Goal: Communication & Community: Ask a question

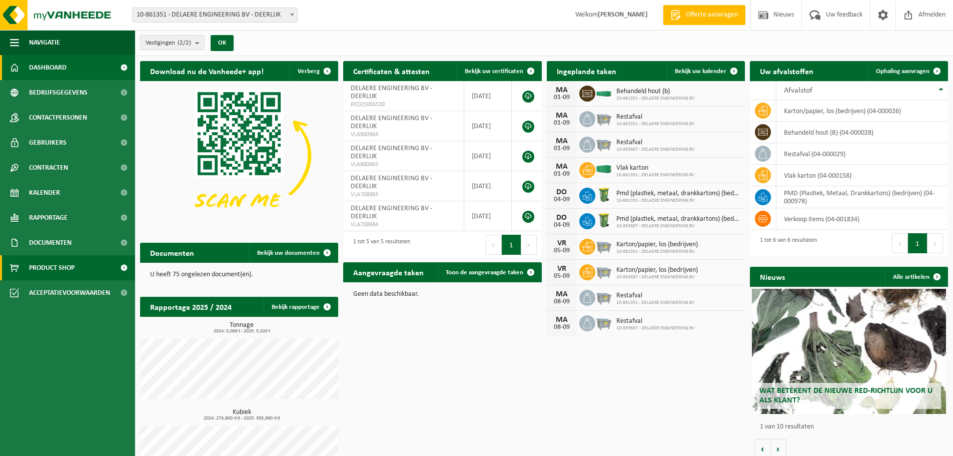
click at [46, 267] on span "Product Shop" at bounding box center [52, 267] width 46 height 25
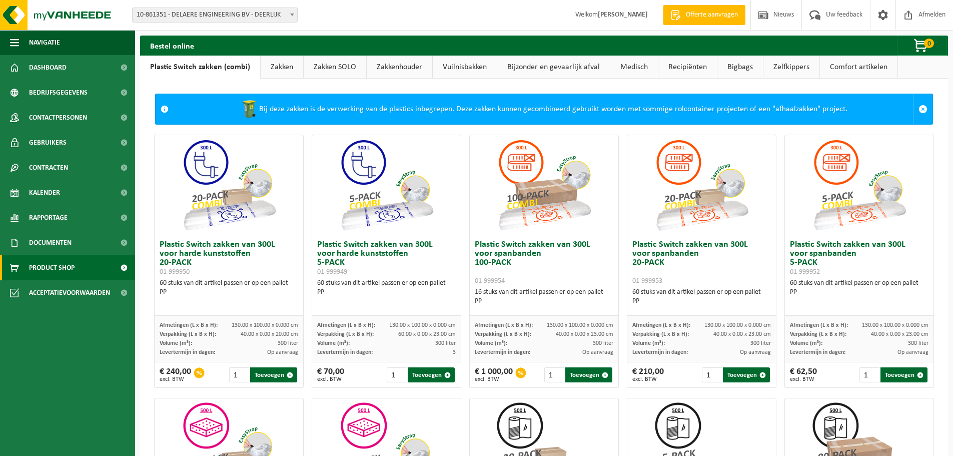
click at [734, 66] on link "Bigbags" at bounding box center [740, 67] width 46 height 23
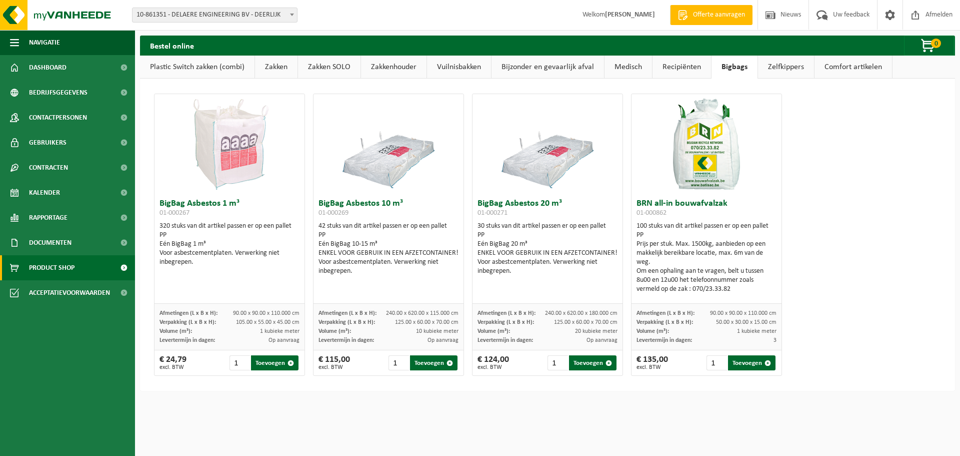
click at [696, 143] on img at bounding box center [707, 144] width 100 height 100
click at [683, 204] on h3 "BRN all-in bouwafvalzak 01-000862" at bounding box center [707, 209] width 140 height 20
click at [346, 68] on link "Zakken SOLO" at bounding box center [329, 67] width 63 height 23
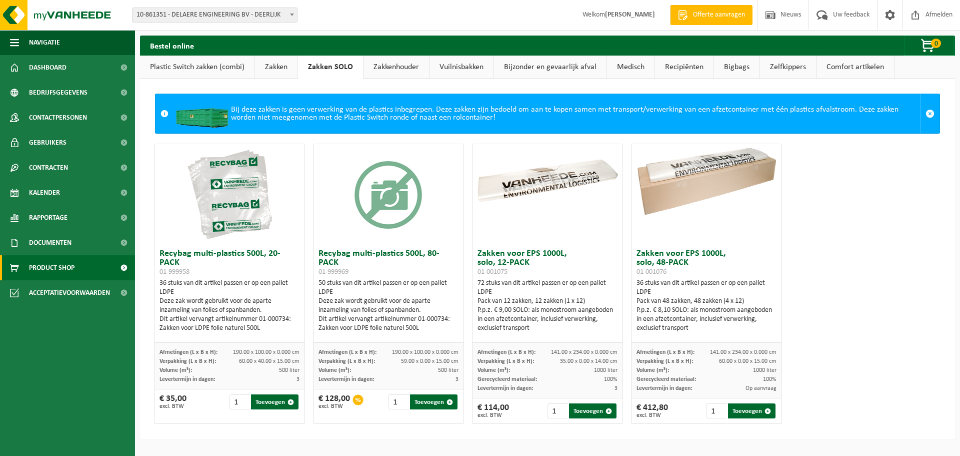
click at [406, 68] on link "Zakkenhouder" at bounding box center [397, 67] width 66 height 23
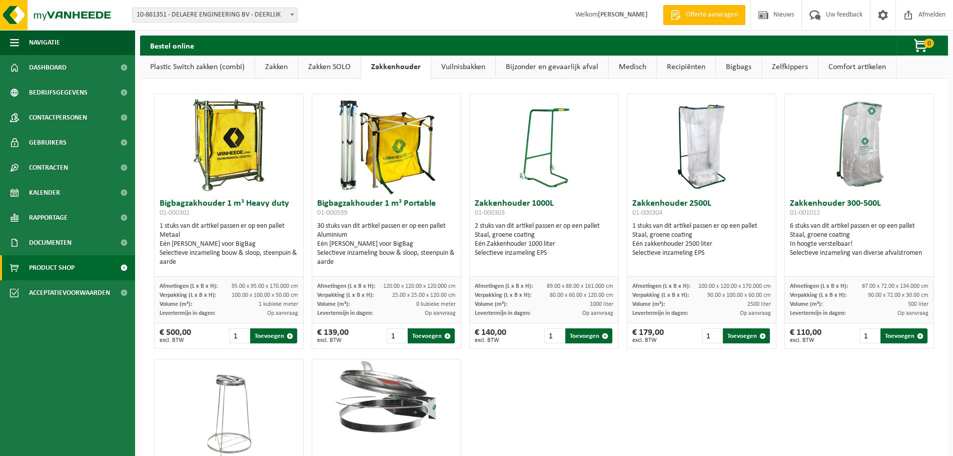
click at [474, 65] on link "Vuilnisbakken" at bounding box center [463, 67] width 64 height 23
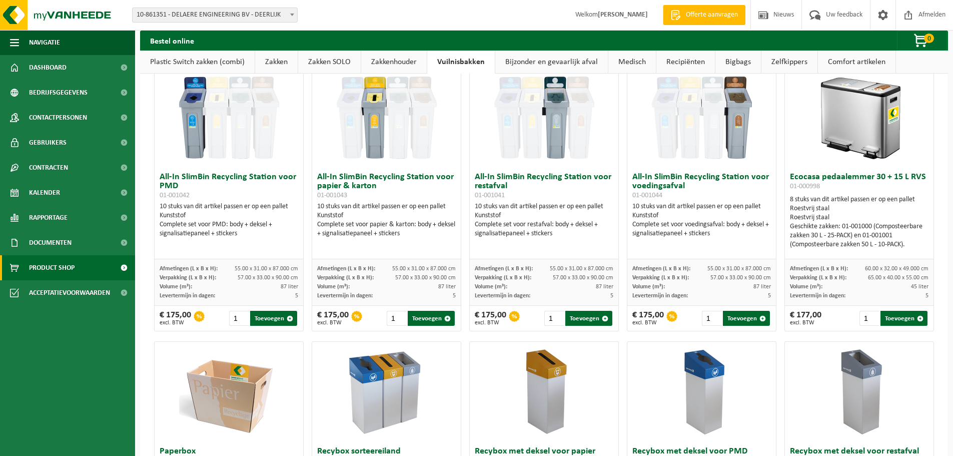
scroll to position [50, 0]
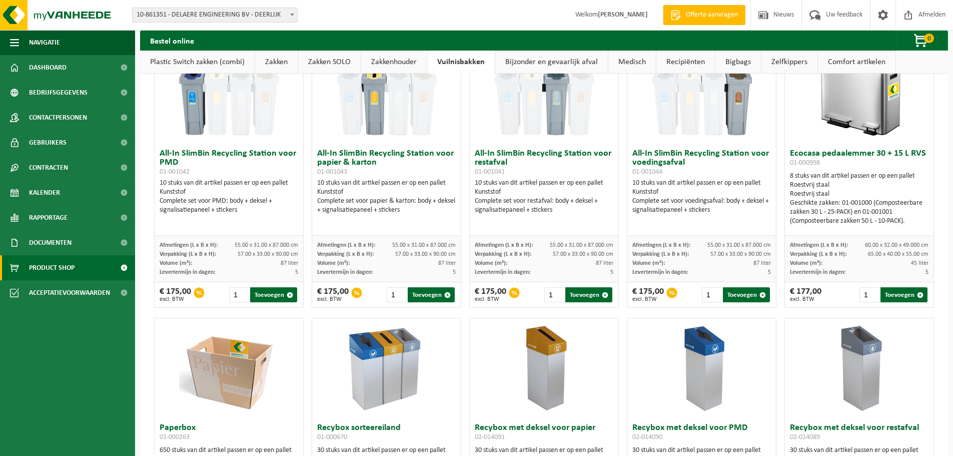
click at [584, 61] on link "Bijzonder en gevaarlijk afval" at bounding box center [551, 62] width 113 height 23
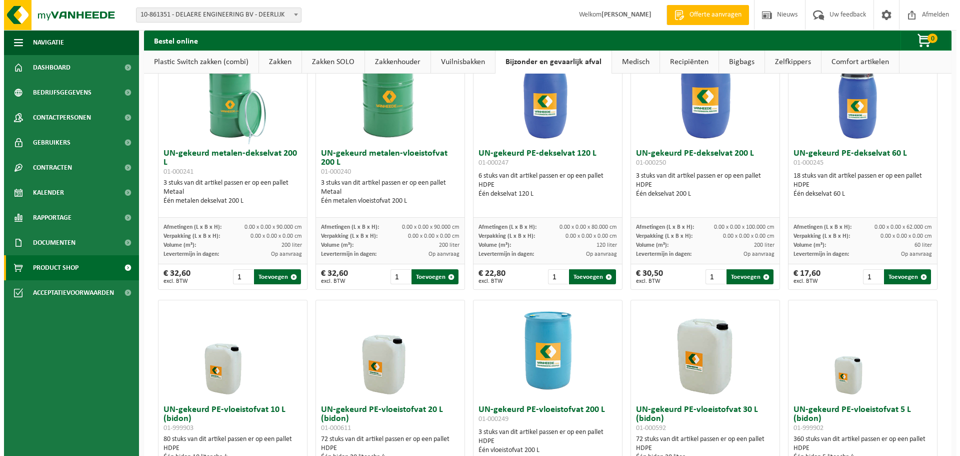
scroll to position [0, 0]
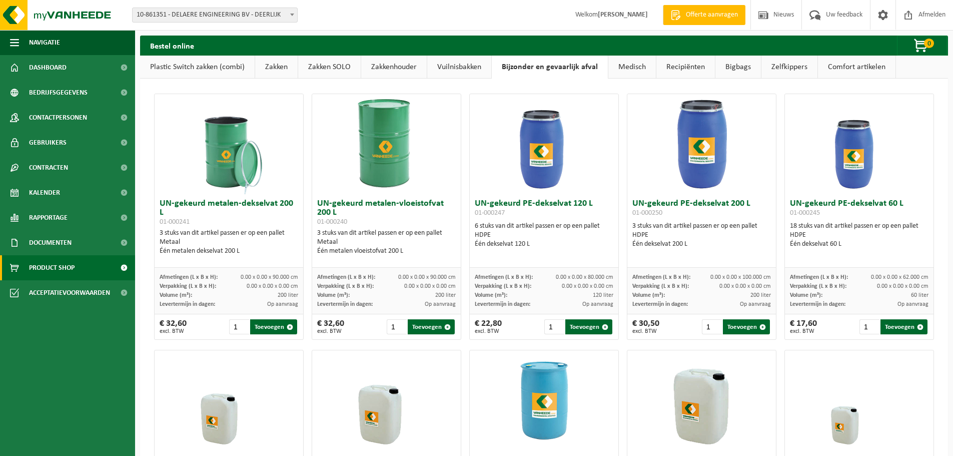
click at [639, 66] on link "Medisch" at bounding box center [632, 67] width 48 height 23
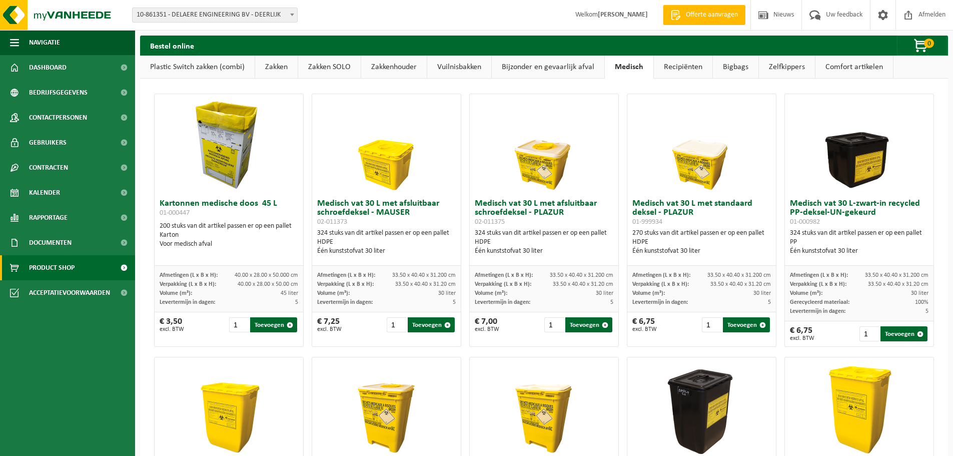
click at [685, 66] on link "Recipiënten" at bounding box center [683, 67] width 59 height 23
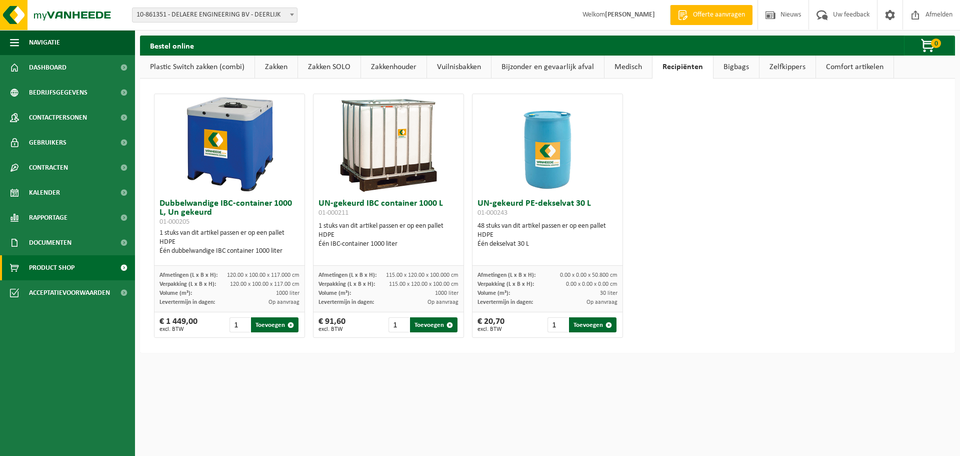
click at [735, 63] on link "Bigbags" at bounding box center [737, 67] width 46 height 23
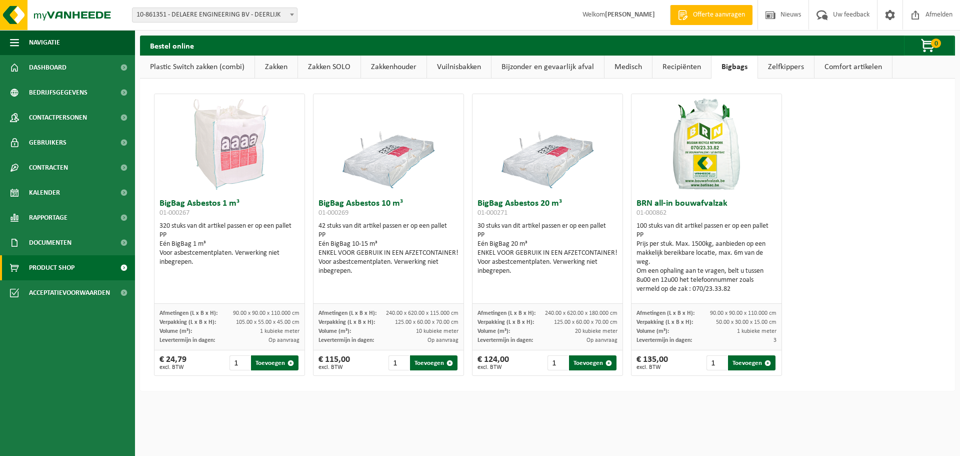
click at [778, 66] on link "Zelfkippers" at bounding box center [786, 67] width 56 height 23
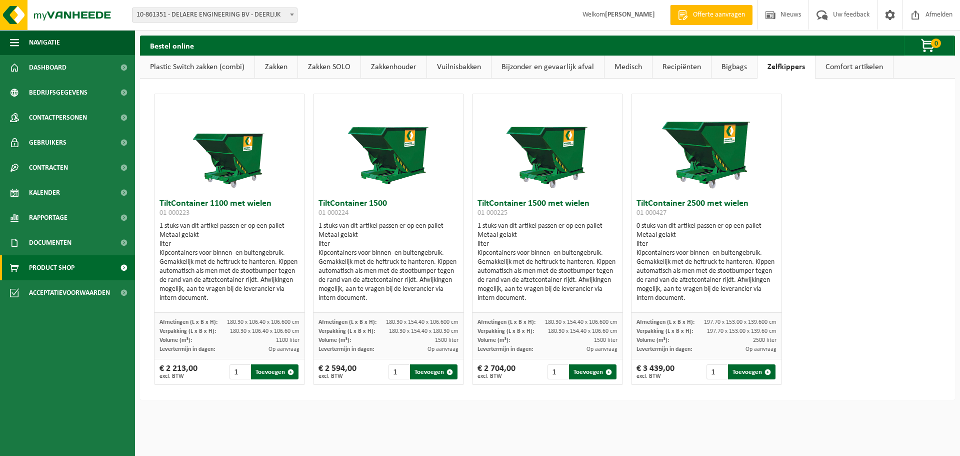
click at [856, 65] on link "Comfort artikelen" at bounding box center [855, 67] width 78 height 23
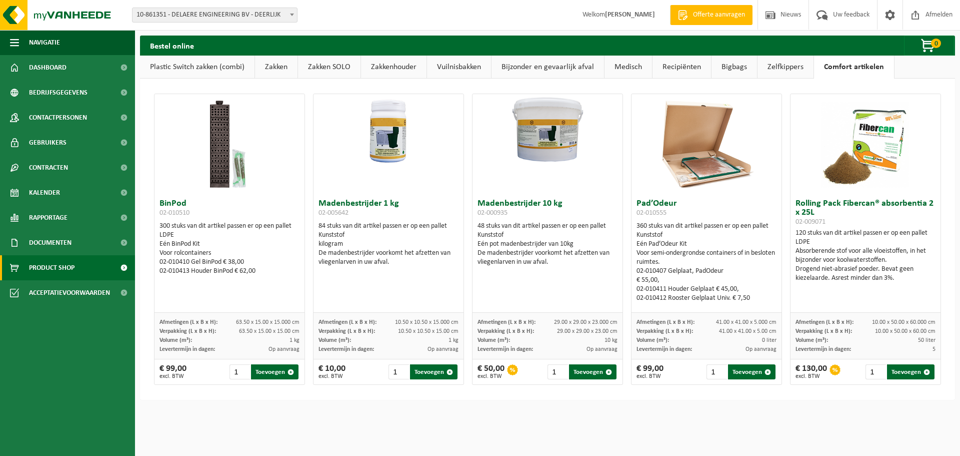
click at [741, 70] on link "Bigbags" at bounding box center [735, 67] width 46 height 23
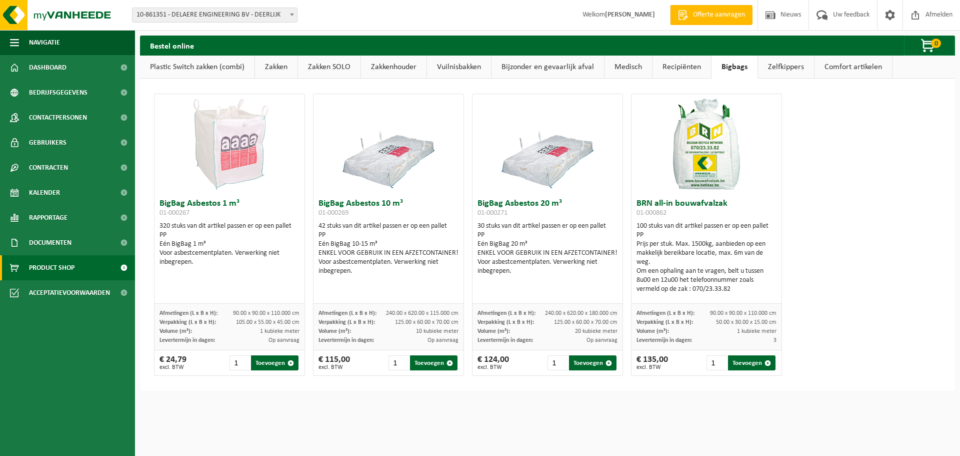
click at [691, 148] on img at bounding box center [707, 144] width 100 height 100
click at [679, 203] on h3 "BRN all-in bouwafvalzak 01-000862" at bounding box center [707, 209] width 140 height 20
drag, startPoint x: 729, startPoint y: 203, endPoint x: 634, endPoint y: 203, distance: 95.0
click at [637, 203] on h3 "BRN all-in bouwafvalzak 01-000862" at bounding box center [707, 209] width 140 height 20
copy h3 "BRN all-in bouwafvalzak"
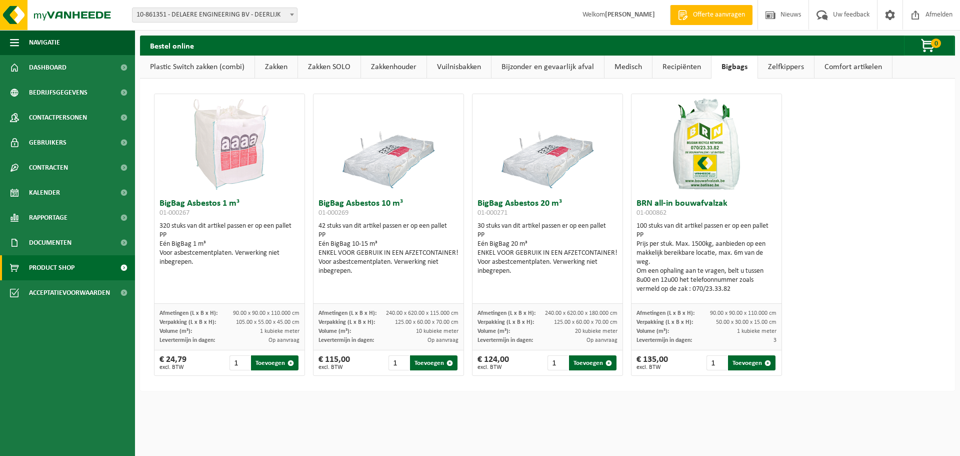
click at [681, 215] on h3 "BRN all-in bouwafvalzak 01-000862" at bounding box center [707, 209] width 140 height 20
drag, startPoint x: 673, startPoint y: 215, endPoint x: 627, endPoint y: 202, distance: 47.8
click at [632, 202] on div "BRN all-in bouwafvalzak 01-000862 100 stuks van dit artikel passen er op een pa…" at bounding box center [707, 249] width 150 height 110
copy h3 "BRN all-in bouwafvalzak 01-000862"
click at [825, 15] on span at bounding box center [822, 15] width 17 height 30
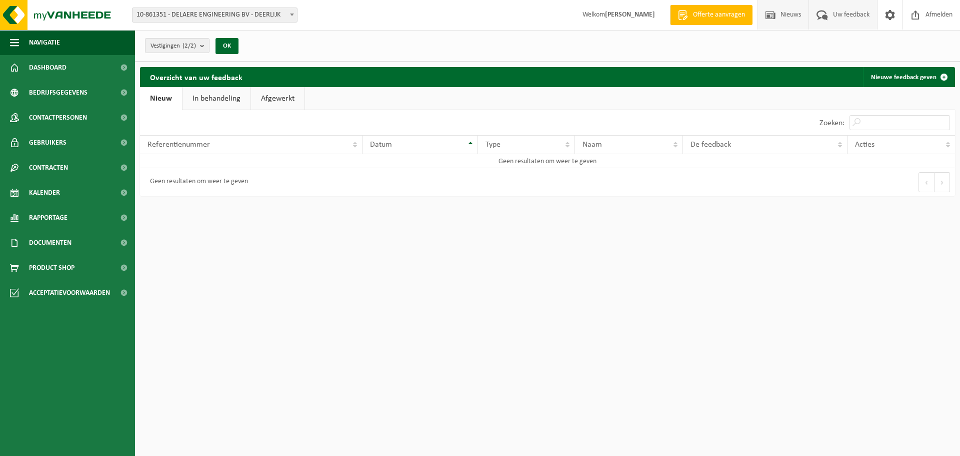
click at [792, 15] on span "Nieuws" at bounding box center [791, 15] width 26 height 30
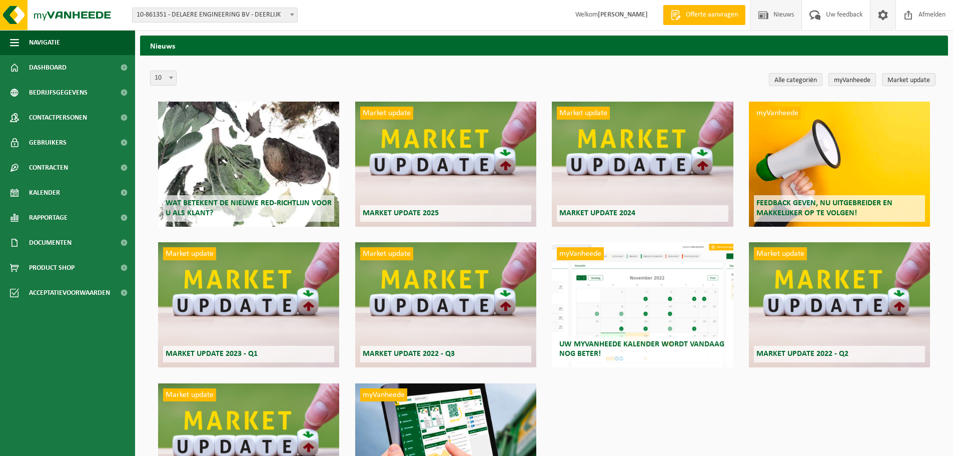
click at [876, 17] on span at bounding box center [882, 15] width 15 height 30
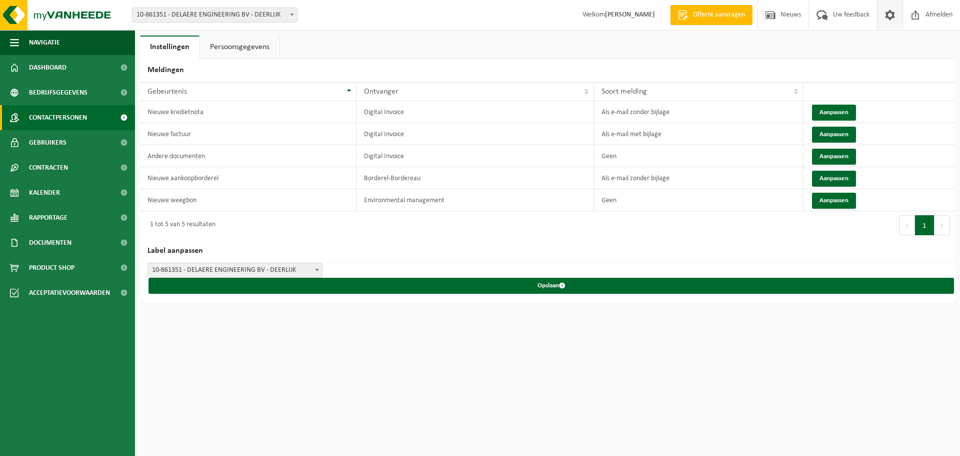
click at [71, 119] on span "Contactpersonen" at bounding box center [58, 117] width 58 height 25
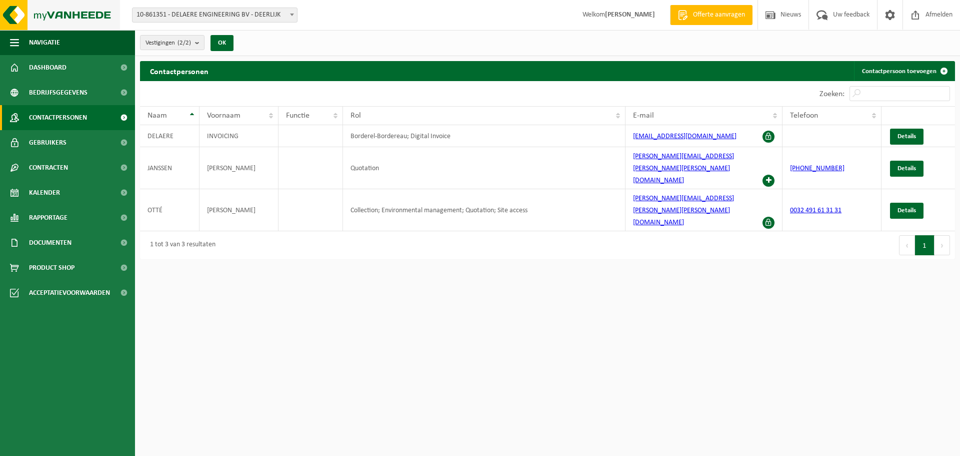
click at [75, 11] on img at bounding box center [60, 15] width 120 height 30
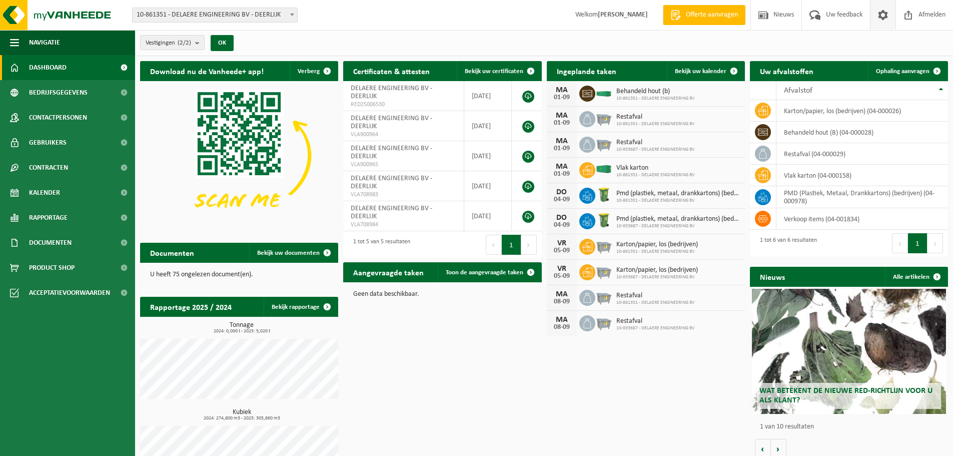
click at [881, 13] on span at bounding box center [882, 15] width 15 height 30
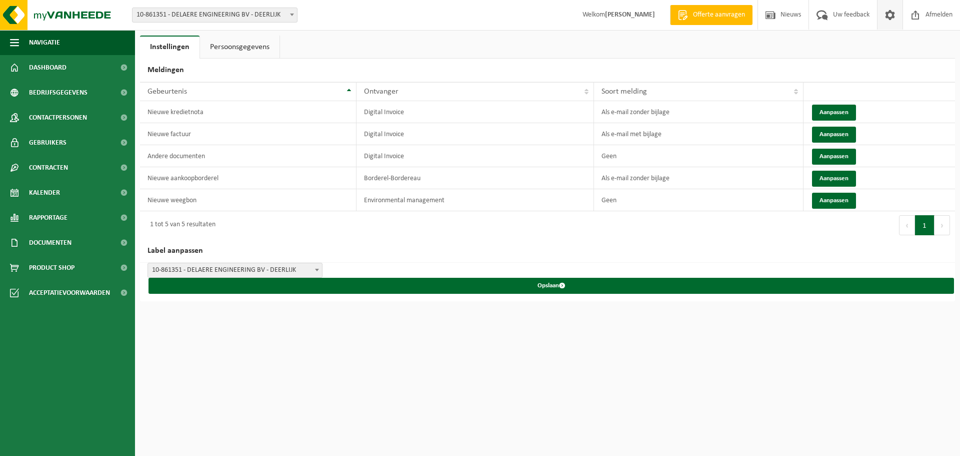
click at [244, 47] on link "Persoonsgegevens" at bounding box center [240, 47] width 80 height 23
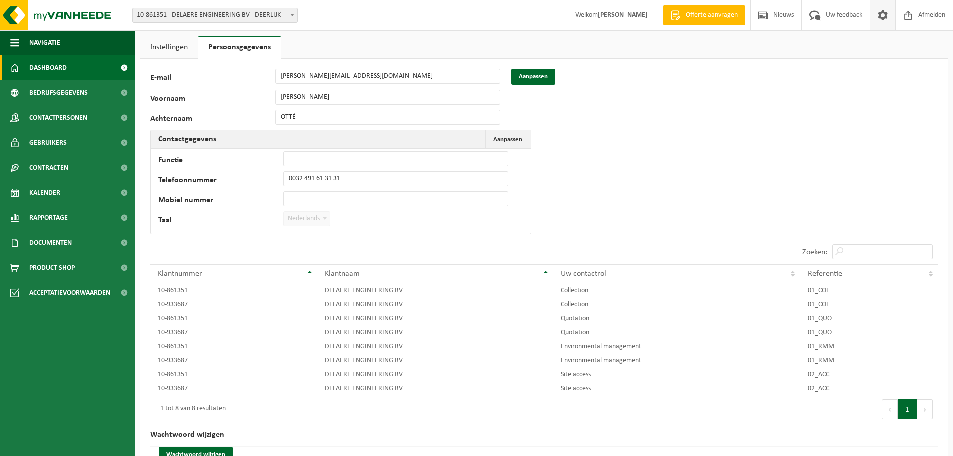
click at [46, 72] on span "Dashboard" at bounding box center [48, 67] width 38 height 25
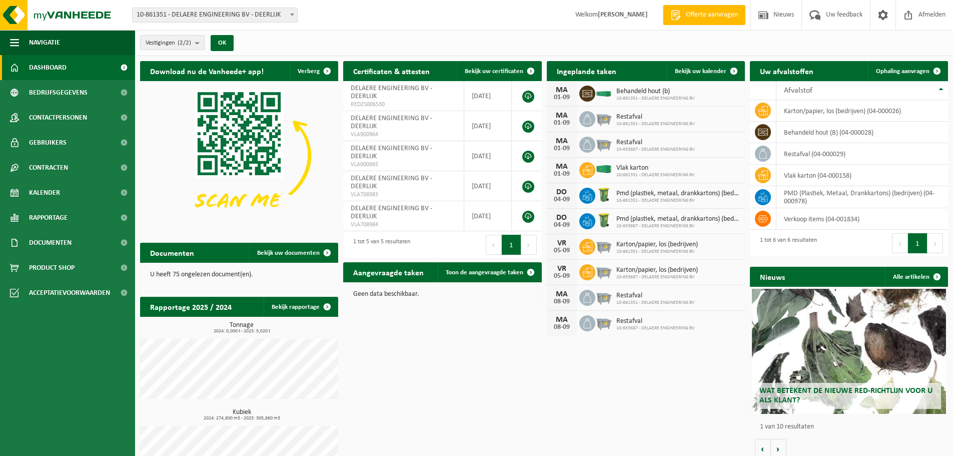
scroll to position [40, 0]
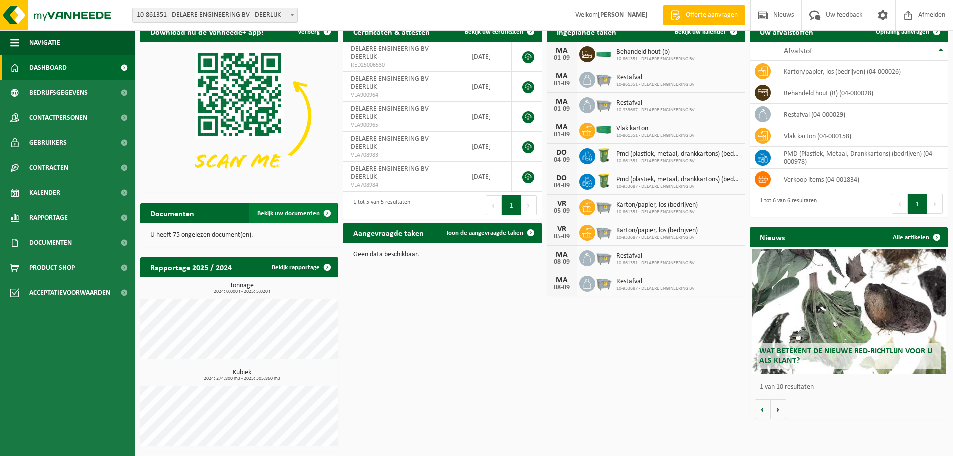
click at [329, 213] on span at bounding box center [327, 213] width 20 height 20
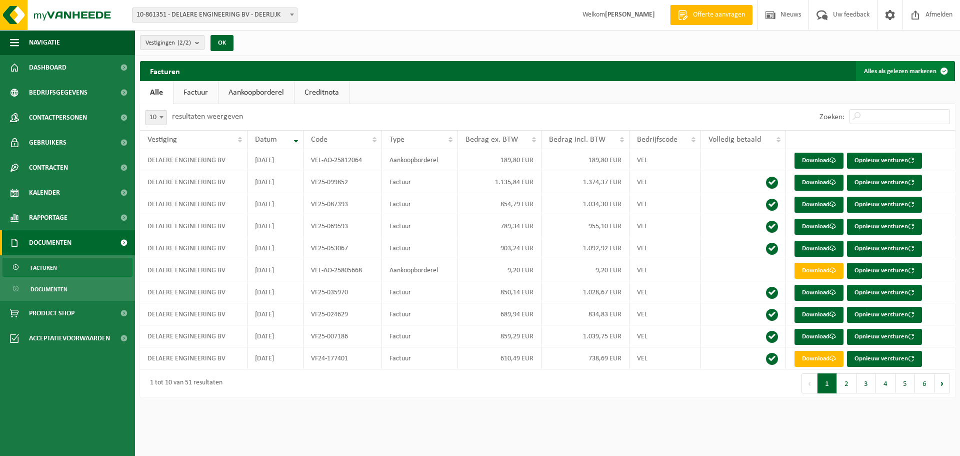
click at [916, 71] on button "Alles als gelezen markeren" at bounding box center [905, 71] width 98 height 20
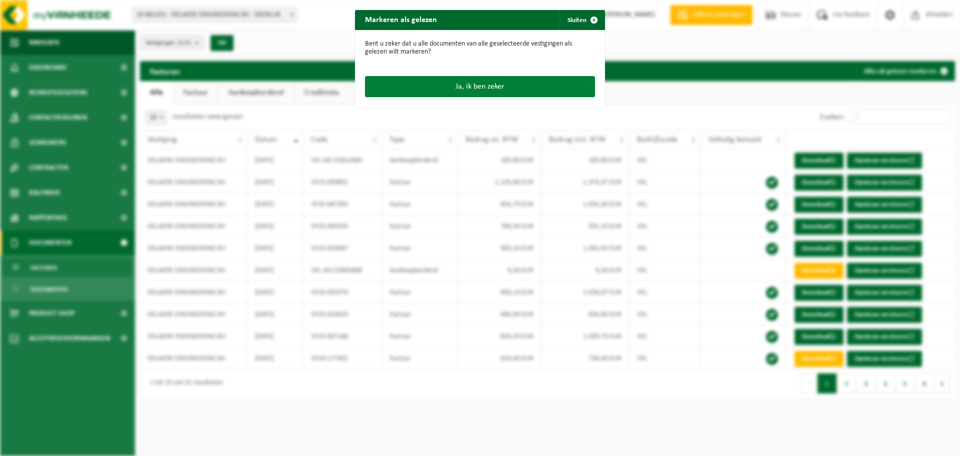
click at [483, 88] on button "Ja, ik ben zeker" at bounding box center [480, 86] width 230 height 21
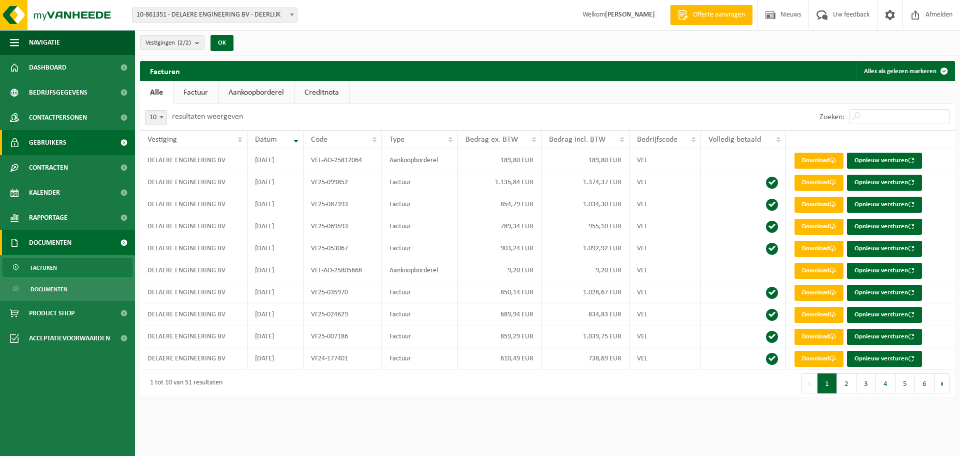
click at [49, 141] on span "Gebruikers" at bounding box center [48, 142] width 38 height 25
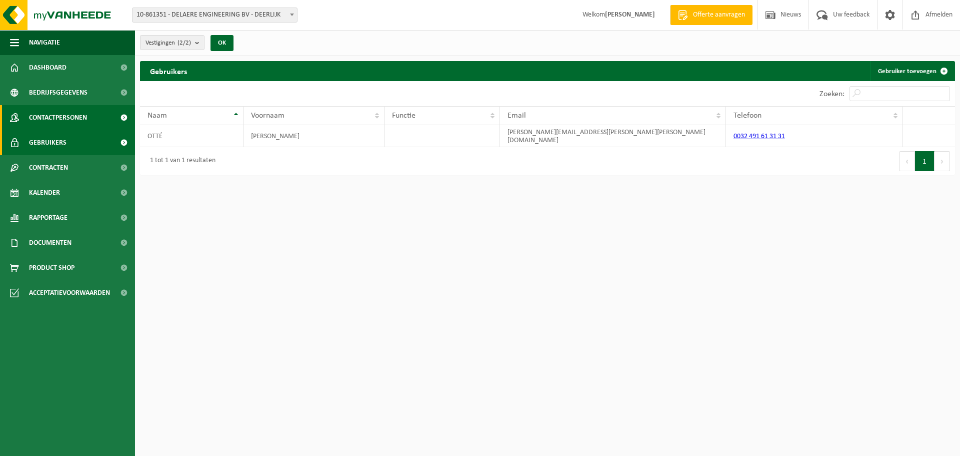
click at [57, 116] on span "Contactpersonen" at bounding box center [58, 117] width 58 height 25
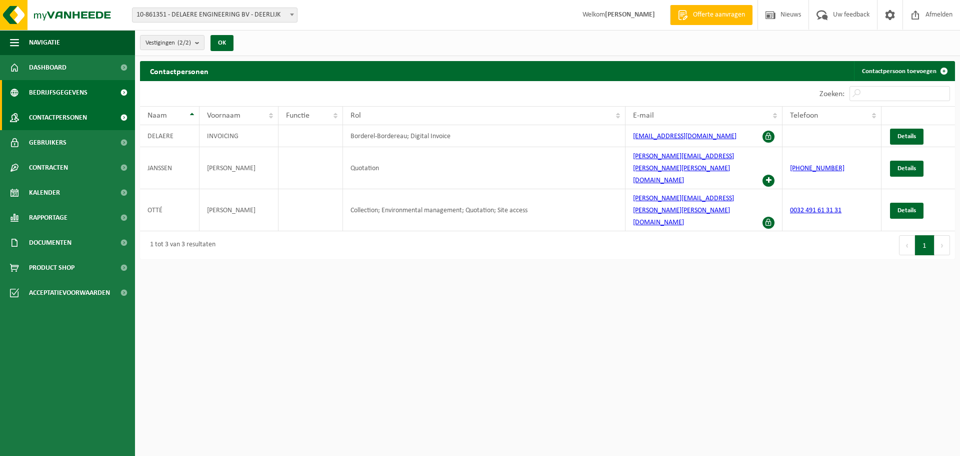
click at [65, 93] on span "Bedrijfsgegevens" at bounding box center [58, 92] width 59 height 25
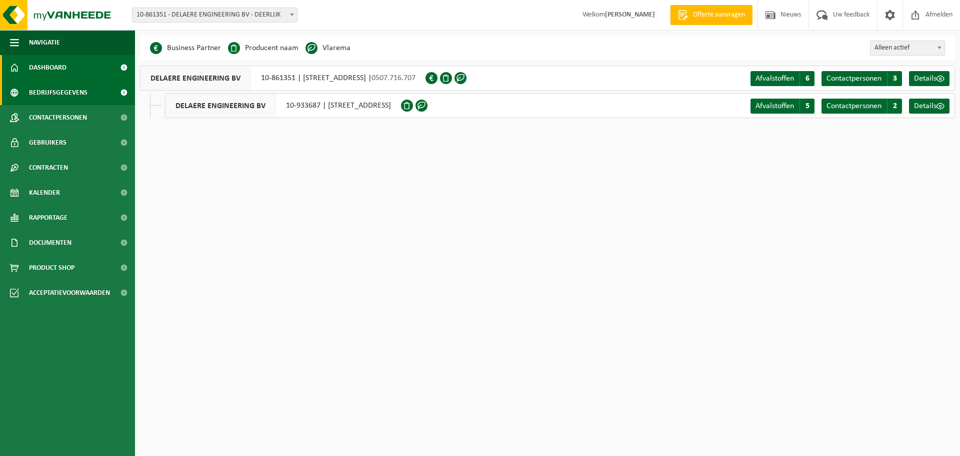
click at [71, 69] on link "Dashboard" at bounding box center [67, 67] width 135 height 25
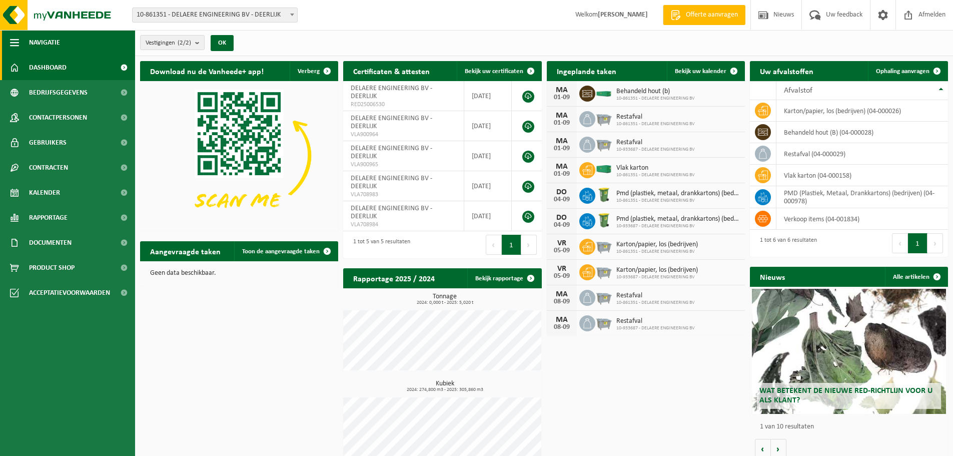
click at [13, 40] on span "button" at bounding box center [14, 42] width 9 height 25
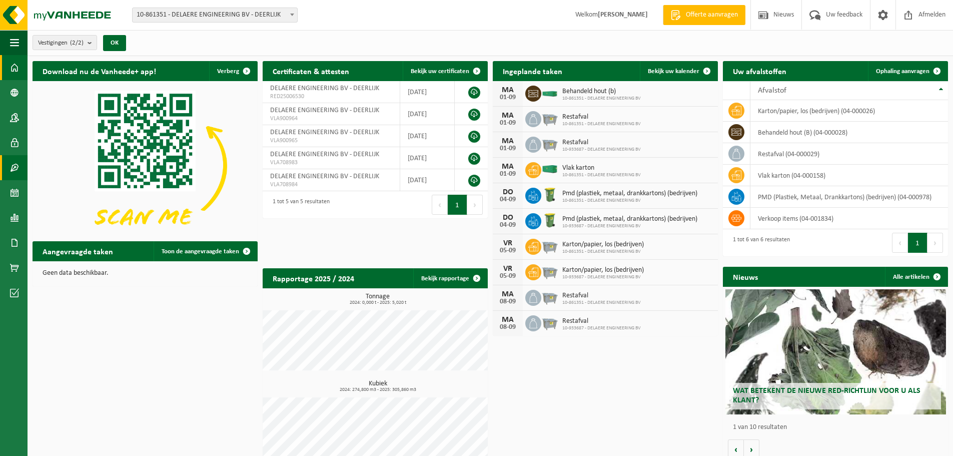
click at [14, 163] on span at bounding box center [14, 167] width 9 height 25
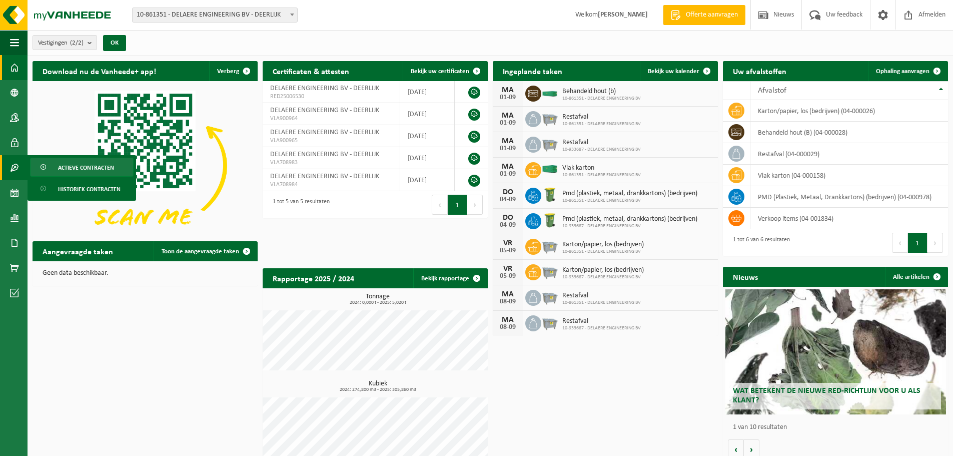
click at [100, 170] on span "Actieve contracten" at bounding box center [86, 167] width 56 height 19
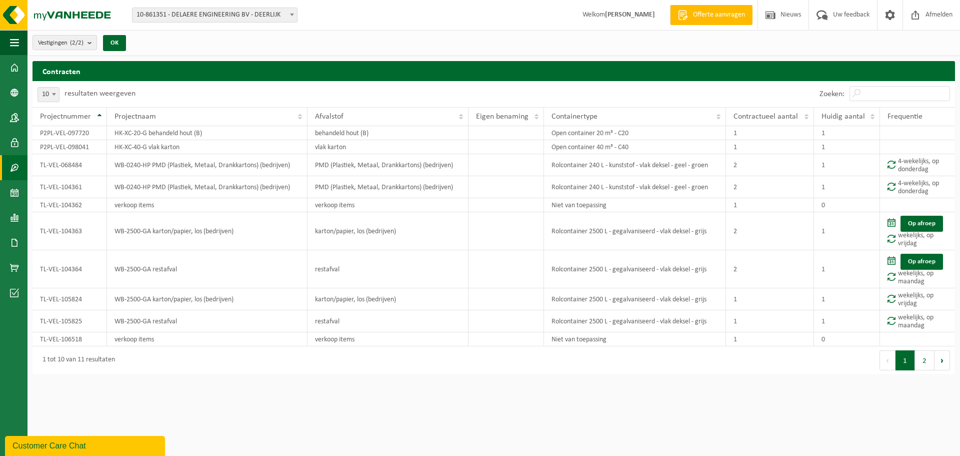
click at [81, 442] on div "Customer Care Chat" at bounding box center [85, 446] width 145 height 12
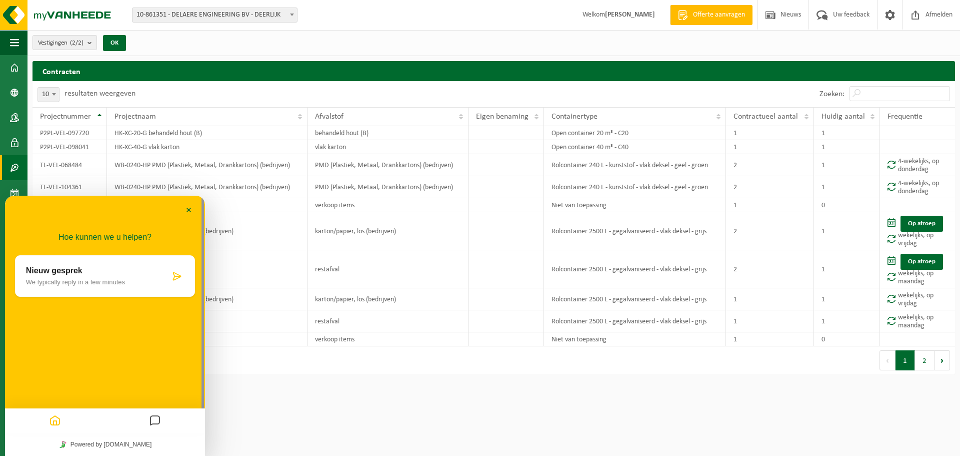
click at [74, 274] on p "Nieuw gesprek" at bounding box center [98, 270] width 144 height 9
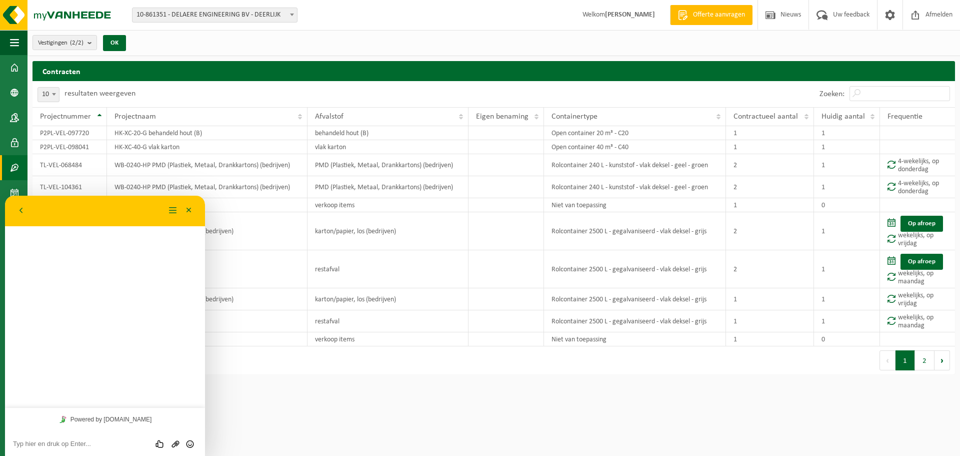
click at [94, 444] on textarea at bounding box center [105, 444] width 184 height 8
drag, startPoint x: 121, startPoint y: 207, endPoint x: 147, endPoint y: 388, distance: 182.9
click at [171, 196] on html "Terug Menu Minimaliseer Terug Powered by tawk.to Beoordeel deze chat Upload bes…" at bounding box center [105, 326] width 200 height 260
click at [122, 444] on textarea "Beste, Mag er een mengeling van steenpuin, zand, en stukjes houtaval in de" at bounding box center [105, 440] width 184 height 15
paste textarea "BRN all-in bouwafvalzak 01-000862"
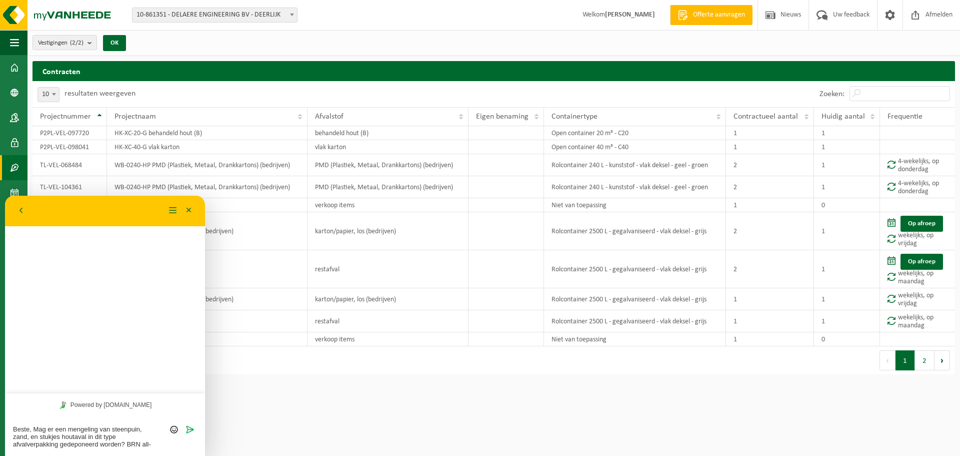
scroll to position [15, 0]
type textarea "Beste, Mag er een mengeling van steenpuin, zand, en stukjes houtaval in dit typ…"
click at [192, 436] on icon "Verzenden" at bounding box center [190, 435] width 9 height 9
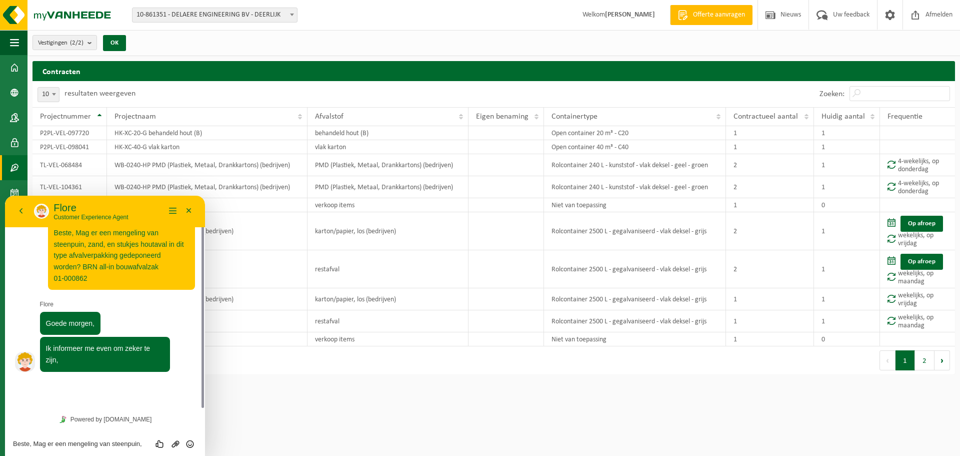
scroll to position [0, 0]
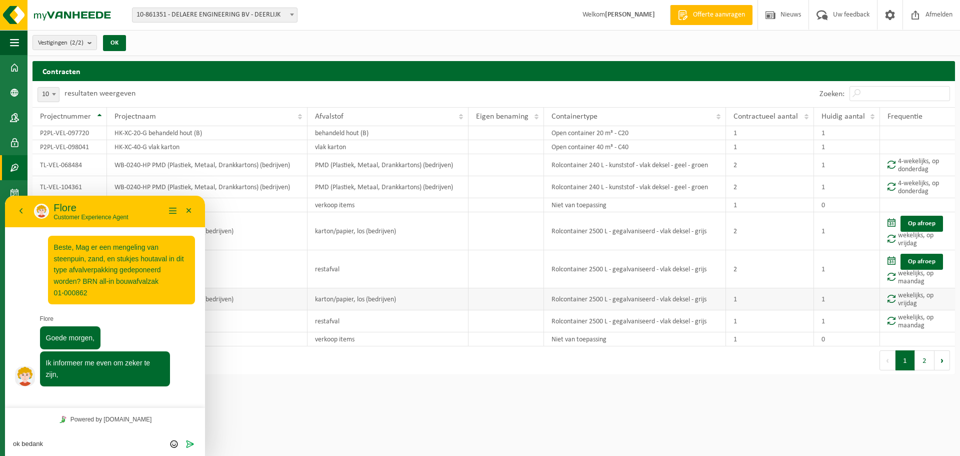
type textarea "ok bedankt"
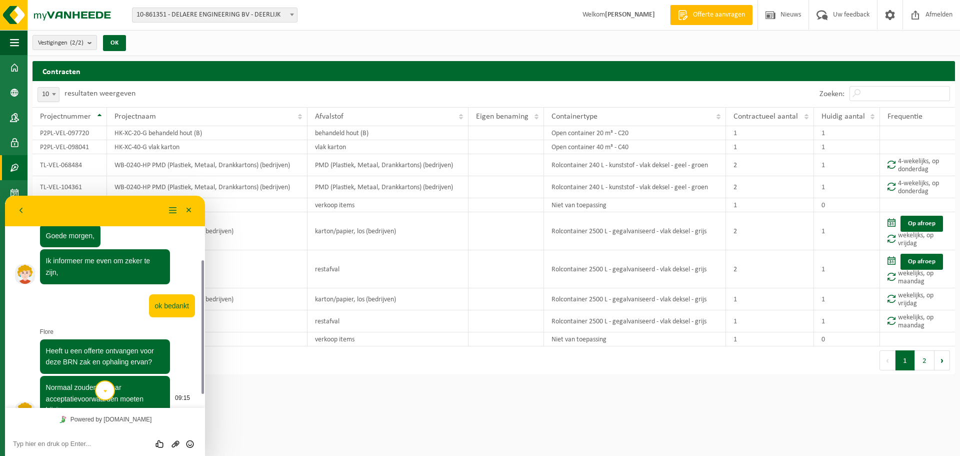
scroll to position [124, 0]
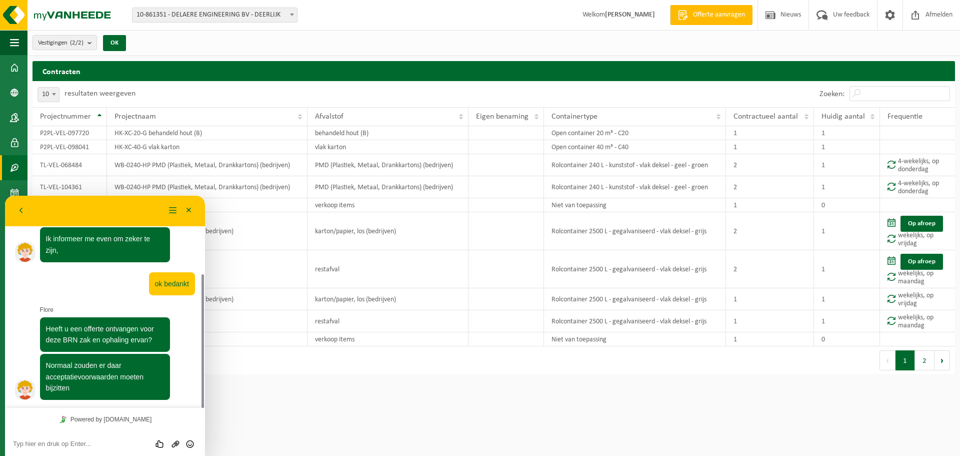
click at [78, 445] on textarea at bounding box center [105, 444] width 184 height 8
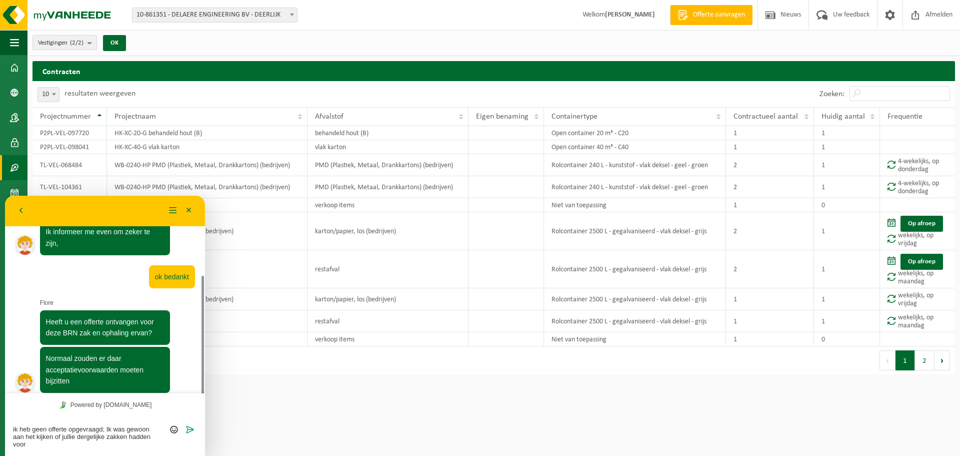
scroll to position [139, 0]
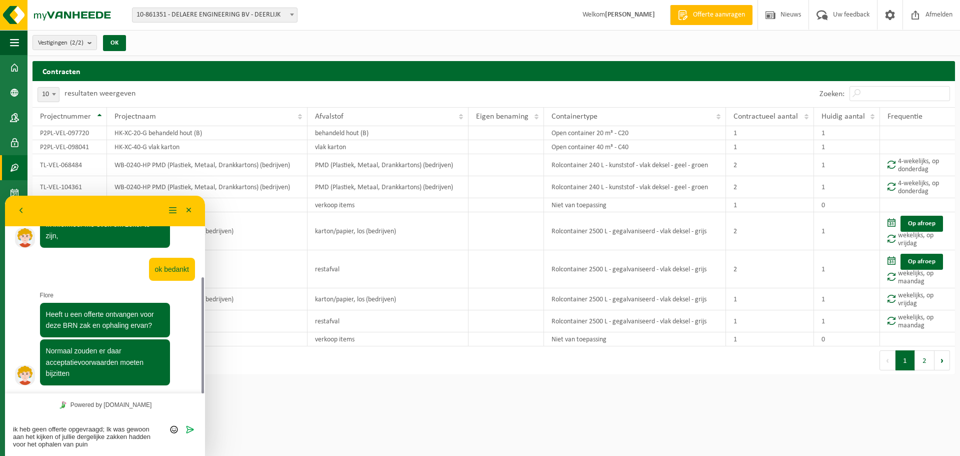
type textarea "ik heb geen offerte opgevraagd; Ik was gewoon aan het kijken of jullie dergelij…"
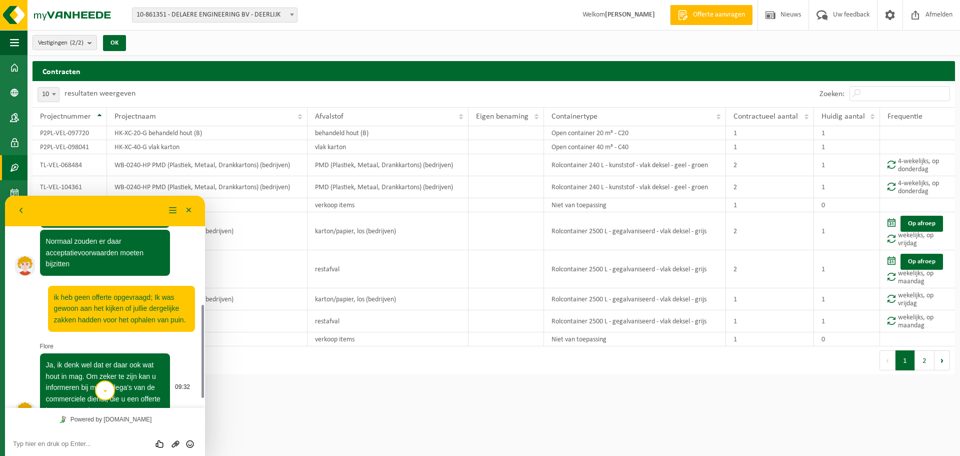
scroll to position [270, 0]
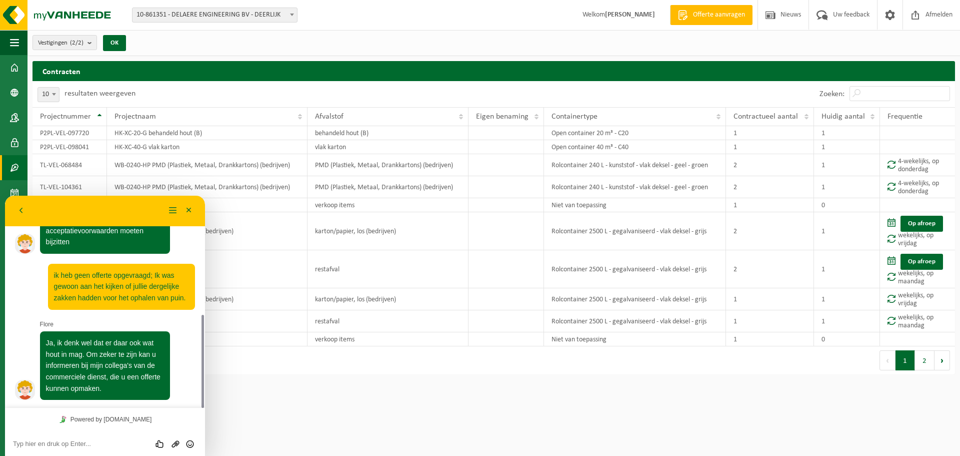
click at [728, 14] on span "Offerte aanvragen" at bounding box center [719, 15] width 57 height 10
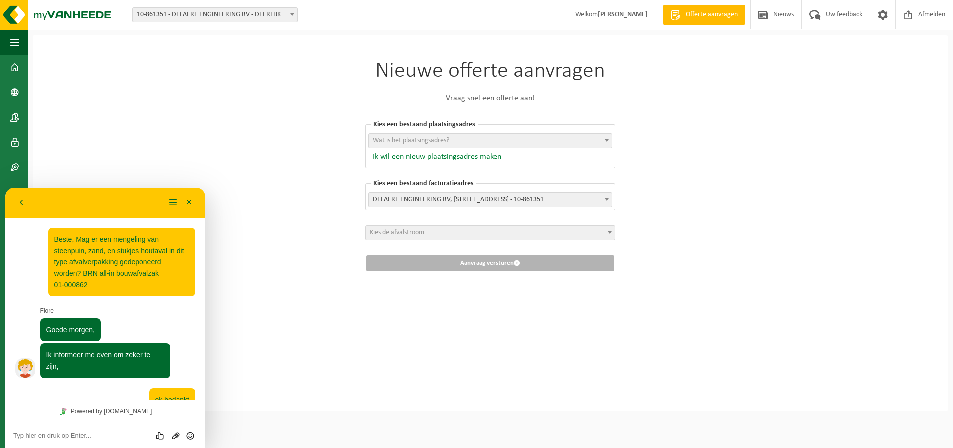
scroll to position [270, 0]
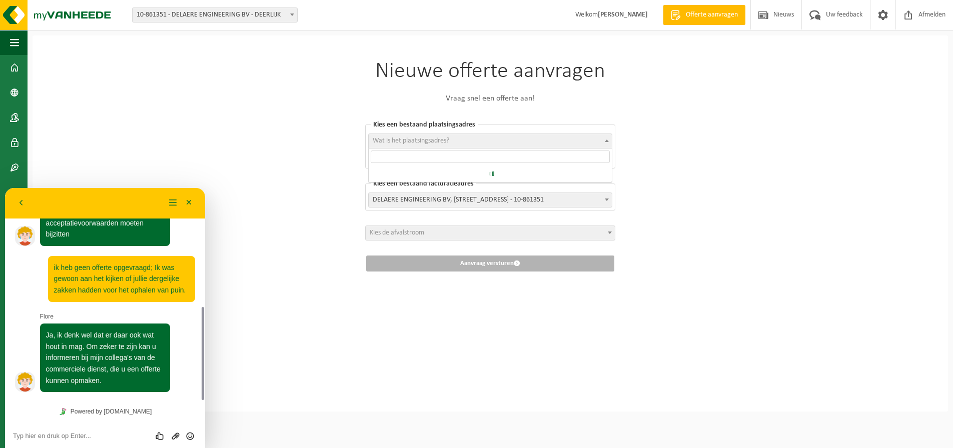
click at [483, 138] on span "Wat is het plaatsingsadres?" at bounding box center [490, 141] width 243 height 14
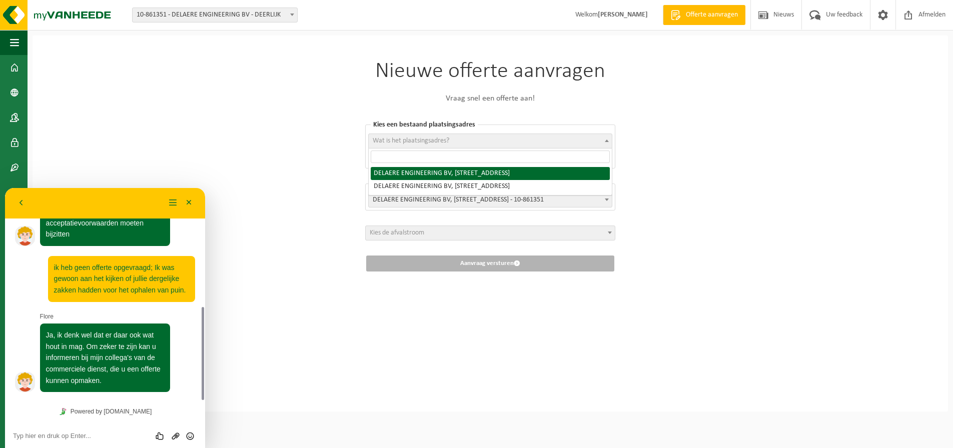
select select "102178"
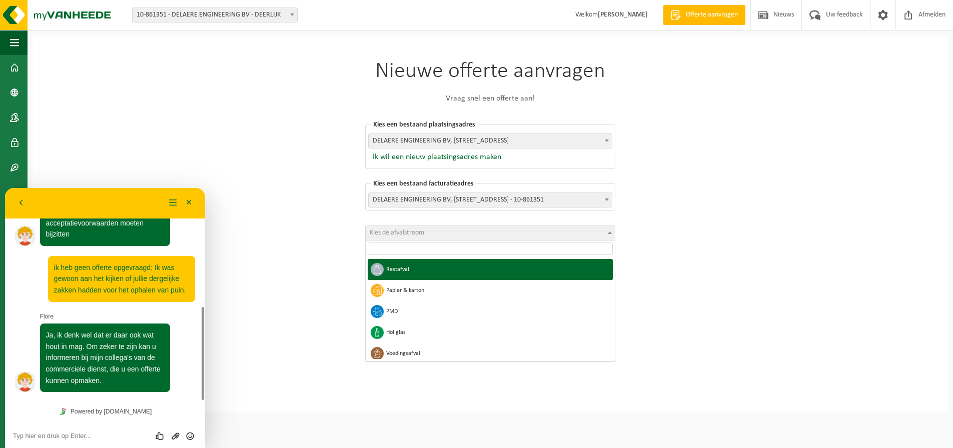
click at [479, 230] on span "Kies de afvalstroom" at bounding box center [490, 233] width 249 height 14
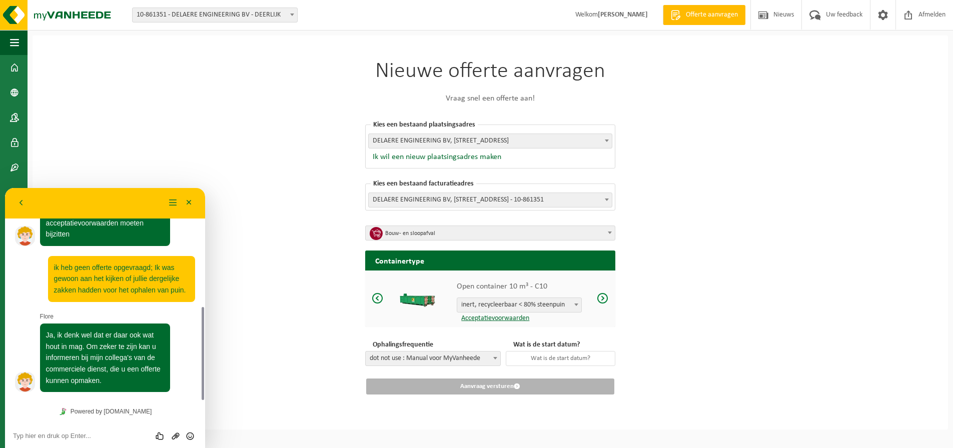
scroll to position [3, 0]
click at [442, 227] on span "Bouw- en sloopafval" at bounding box center [493, 234] width 217 height 14
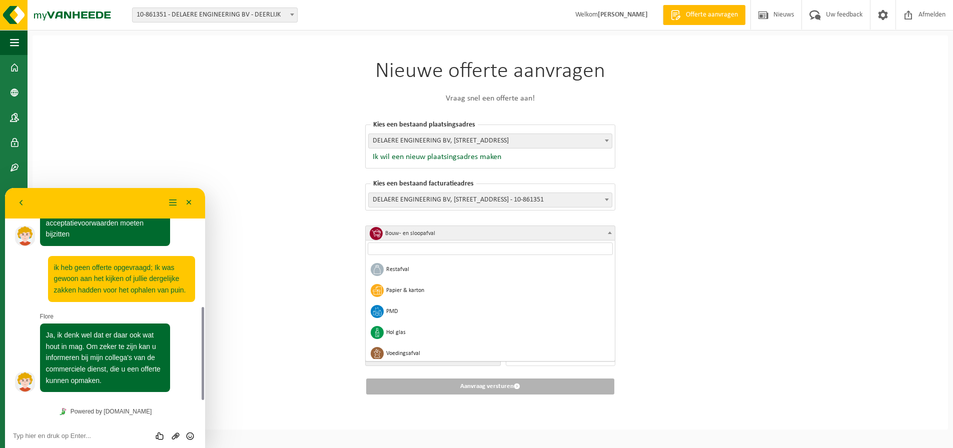
scroll to position [223, 0]
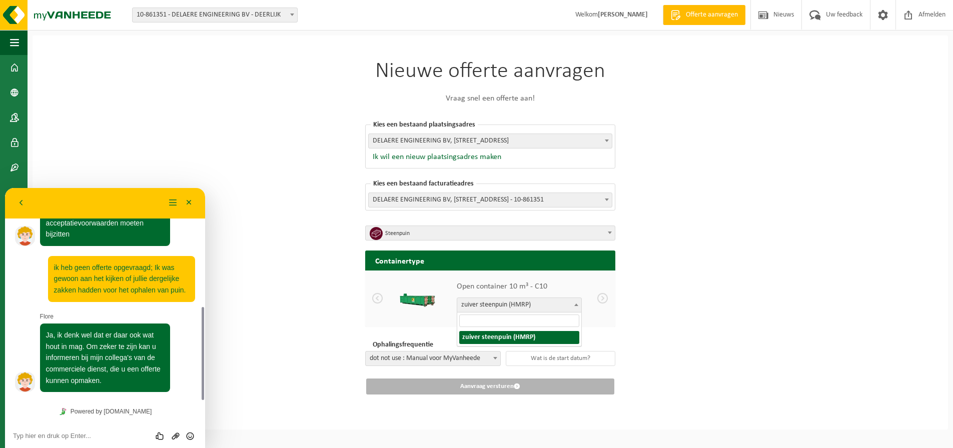
click at [542, 300] on span "zuiver steenpuin (HMRP)" at bounding box center [519, 305] width 124 height 14
click at [575, 299] on span at bounding box center [576, 304] width 10 height 13
click at [576, 298] on span at bounding box center [576, 304] width 10 height 13
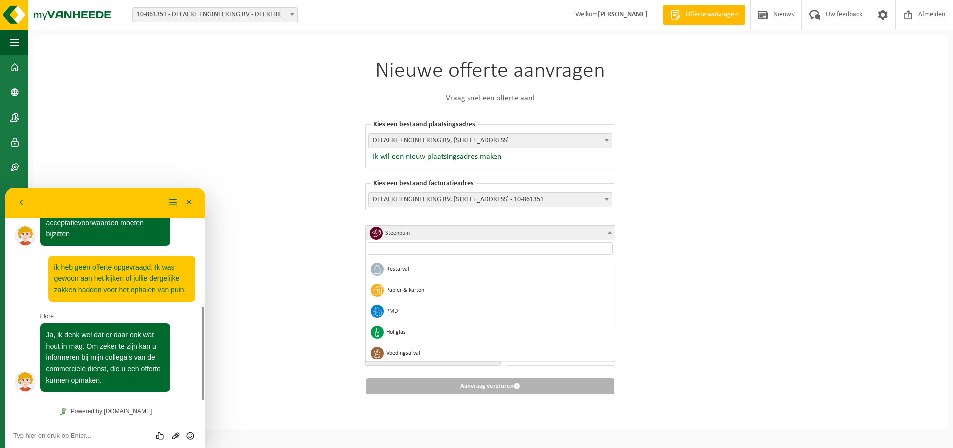
click at [433, 228] on span "Steenpuin" at bounding box center [493, 234] width 217 height 14
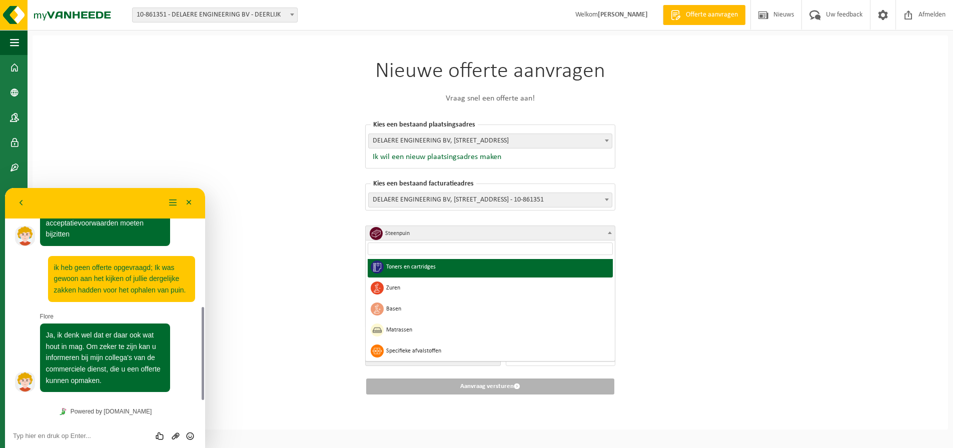
scroll to position [824, 0]
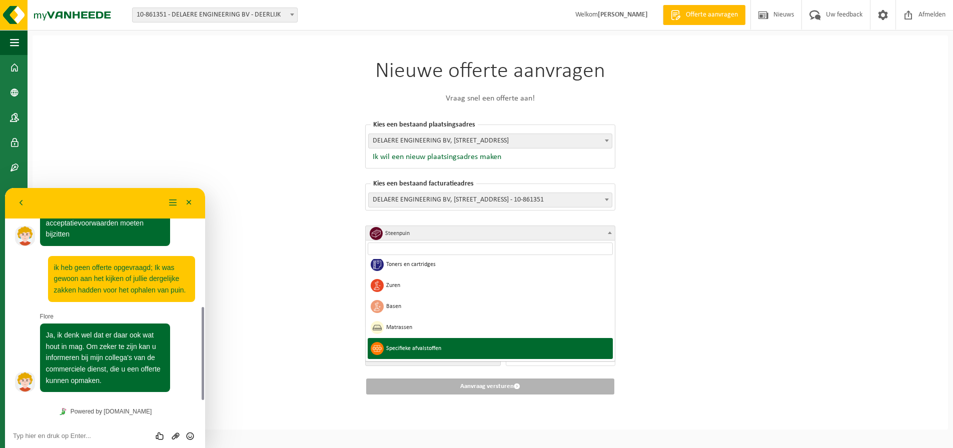
select select "39"
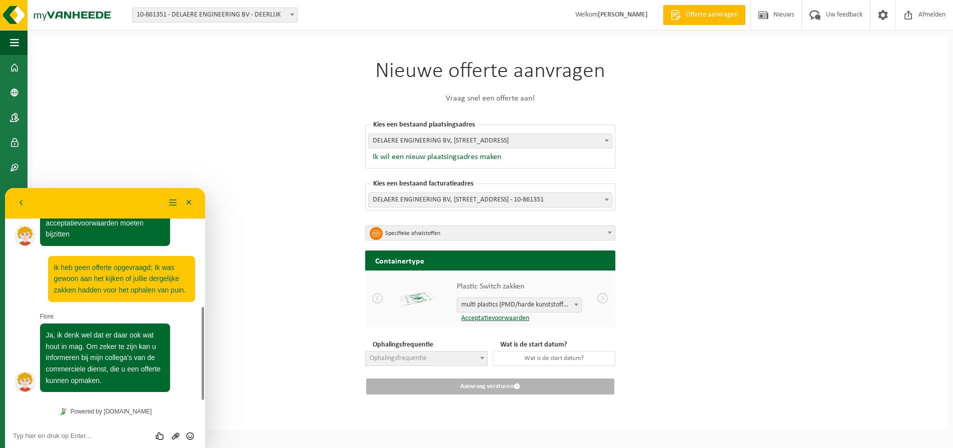
click at [548, 302] on span "multi plastics (PMD/harde kunststoffen/spanbanden/EPS/folie naturel/folie gemen…" at bounding box center [519, 305] width 124 height 14
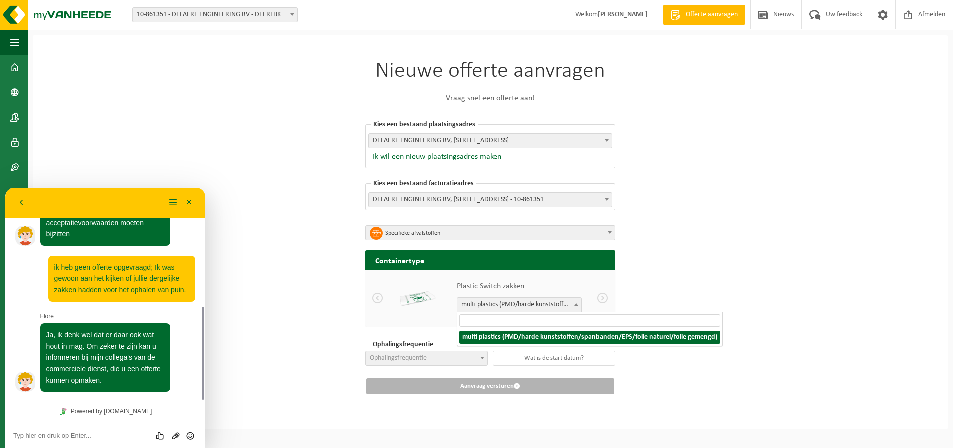
click at [575, 304] on b at bounding box center [576, 305] width 4 height 3
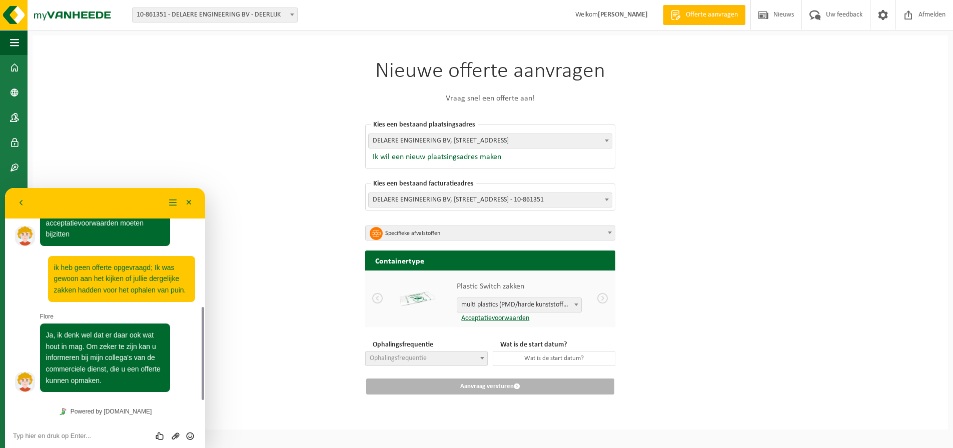
click at [575, 304] on b at bounding box center [576, 305] width 4 height 3
click at [18, 70] on span at bounding box center [14, 67] width 9 height 25
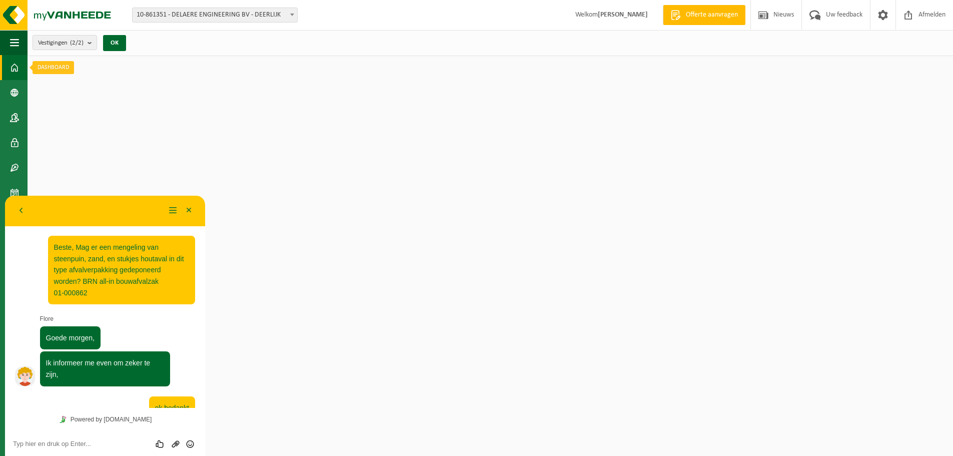
scroll to position [270, 0]
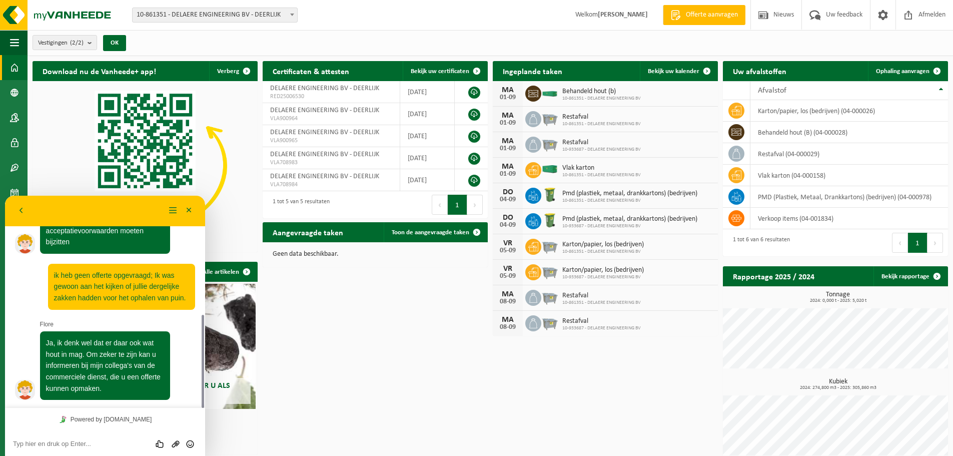
click at [84, 444] on textarea at bounding box center [105, 444] width 184 height 8
type textarea "ok"
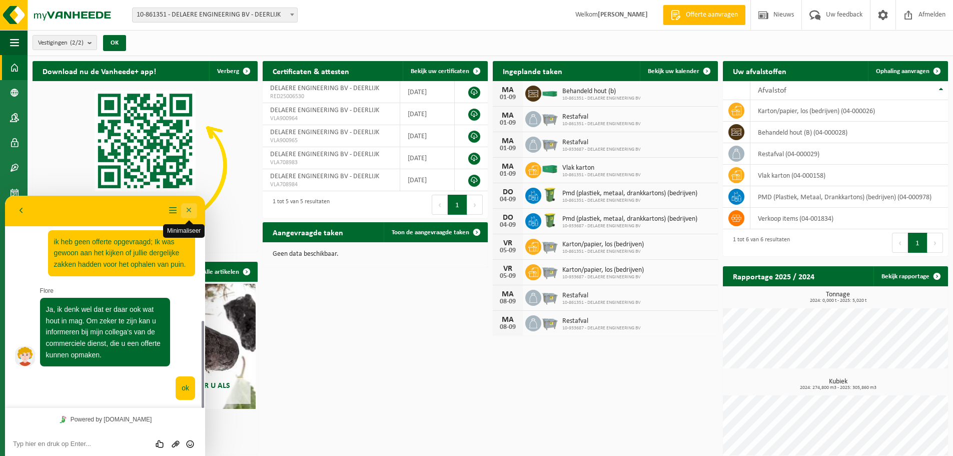
click at [190, 208] on button "Minimaliseer" at bounding box center [189, 210] width 16 height 15
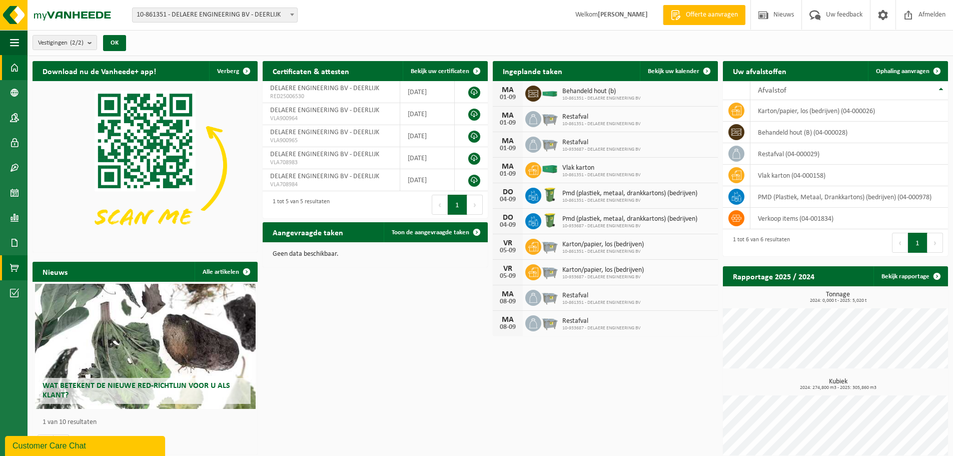
click at [17, 258] on span at bounding box center [14, 267] width 9 height 25
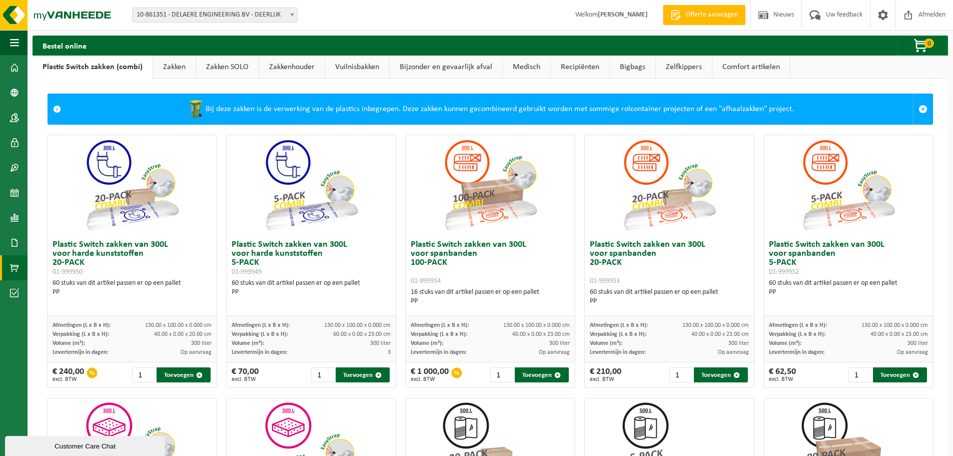
click at [625, 66] on link "Bigbags" at bounding box center [633, 67] width 46 height 23
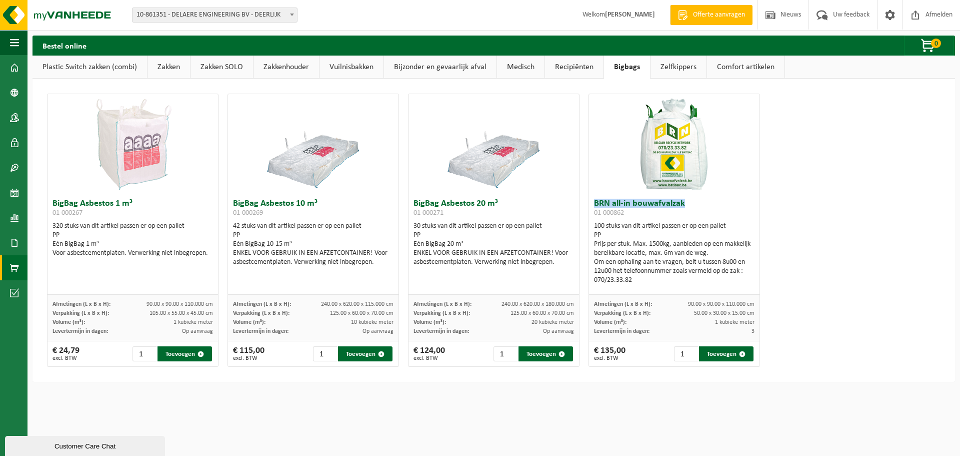
drag, startPoint x: 680, startPoint y: 203, endPoint x: 589, endPoint y: 207, distance: 91.1
click at [589, 207] on div "BRN all-in bouwafvalzak 01-000862 100 stuks van dit artikel passen er op een pa…" at bounding box center [674, 244] width 171 height 101
click at [635, 214] on h3 "BRN all-in bouwafvalzak 01-000862" at bounding box center [674, 209] width 161 height 20
drag, startPoint x: 622, startPoint y: 214, endPoint x: 590, endPoint y: 205, distance: 32.6
click at [594, 205] on h3 "BRN all-in bouwafvalzak 01-000862" at bounding box center [674, 209] width 161 height 20
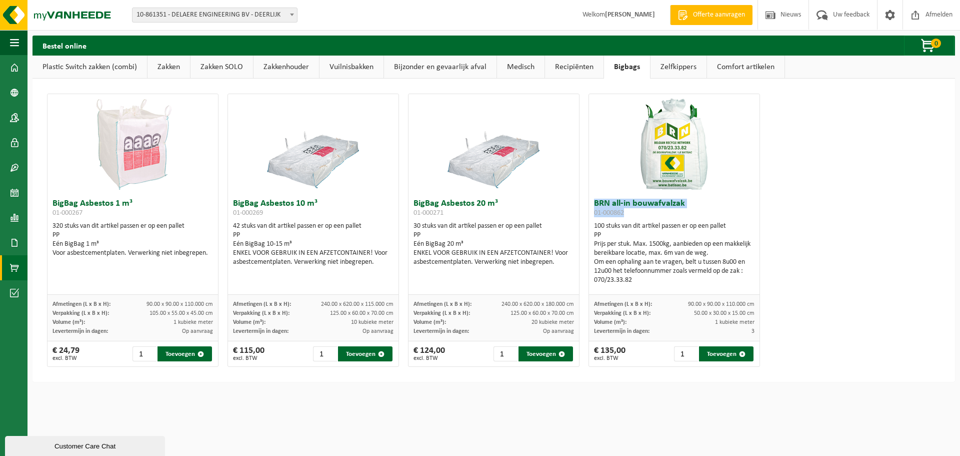
copy h3 "BRN all-in bouwafvalzak 01-000862"
